Goal: Find specific page/section

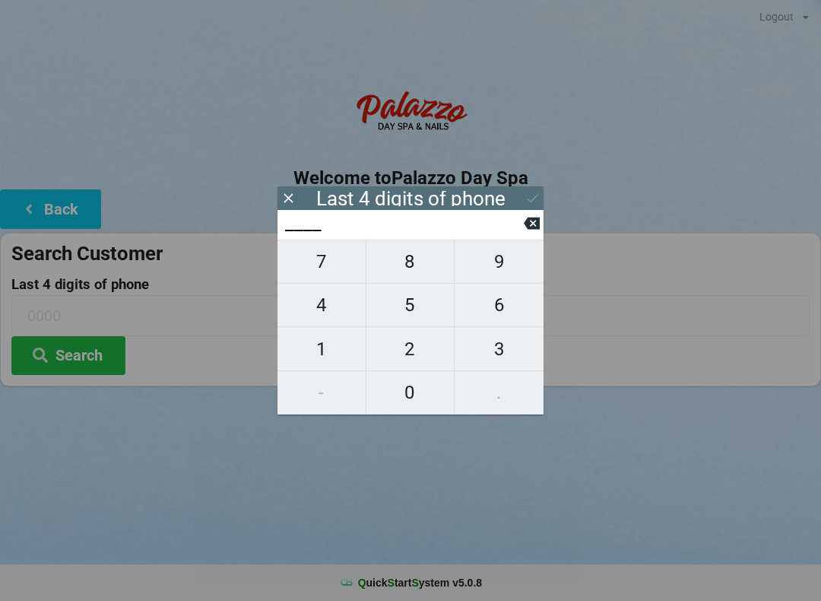
click at [326, 312] on span "4" at bounding box center [322, 305] width 88 height 32
type input "4___"
click at [503, 312] on span "6" at bounding box center [499, 305] width 89 height 32
type input "46__"
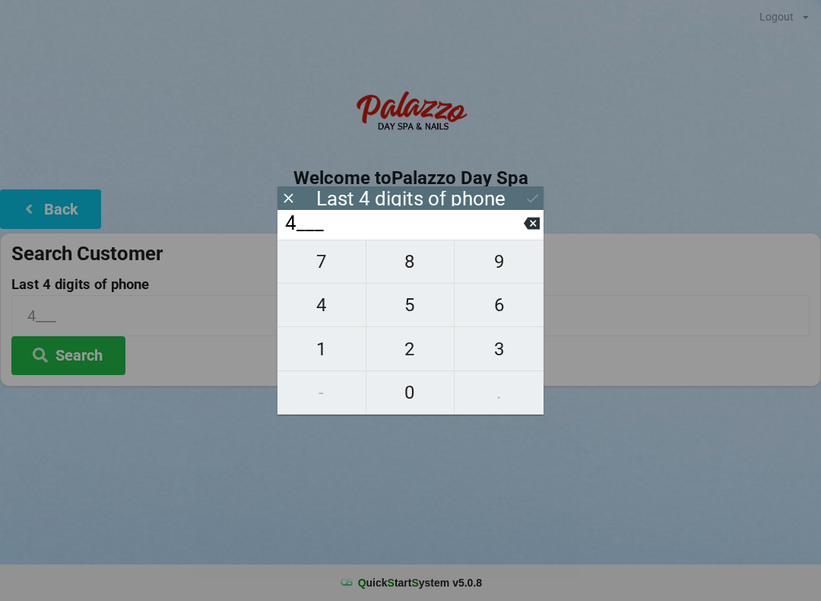
type input "46__"
click at [503, 312] on span "6" at bounding box center [499, 305] width 89 height 32
type input "466_"
click at [412, 399] on span "0" at bounding box center [411, 392] width 88 height 32
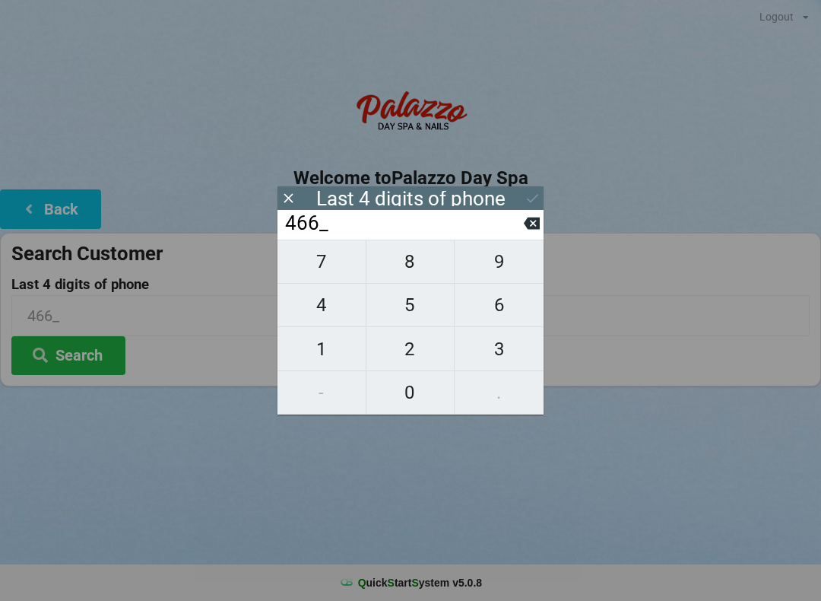
type input "4660"
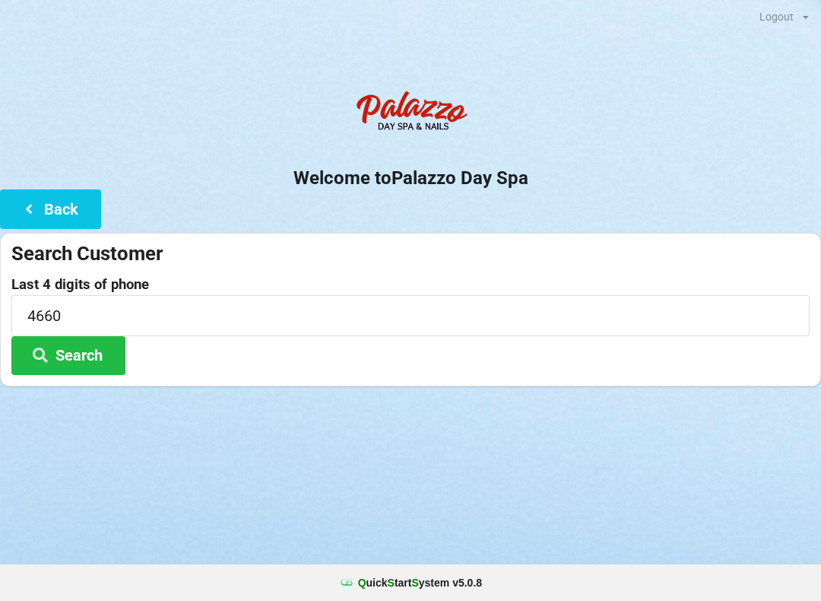
click at [473, 493] on div "Logout Logout Sign-In Welcome to Palazzo Day Spa Back Search Customer Last 4 di…" at bounding box center [410, 300] width 821 height 601
click at [63, 353] on button "Search" at bounding box center [68, 355] width 114 height 39
